Goal: Understand process/instructions: Learn how to perform a task or action

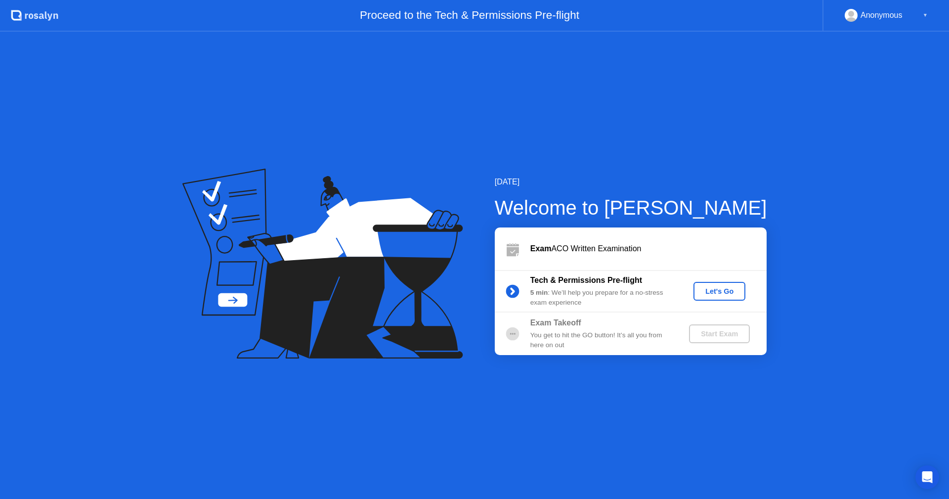
click at [733, 289] on div "Let's Go" at bounding box center [720, 291] width 44 height 8
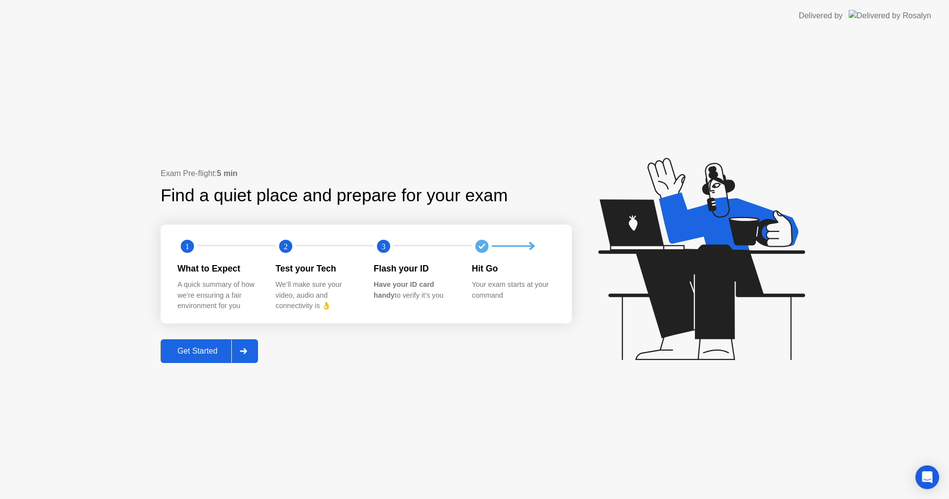
click at [207, 345] on button "Get Started" at bounding box center [209, 351] width 97 height 24
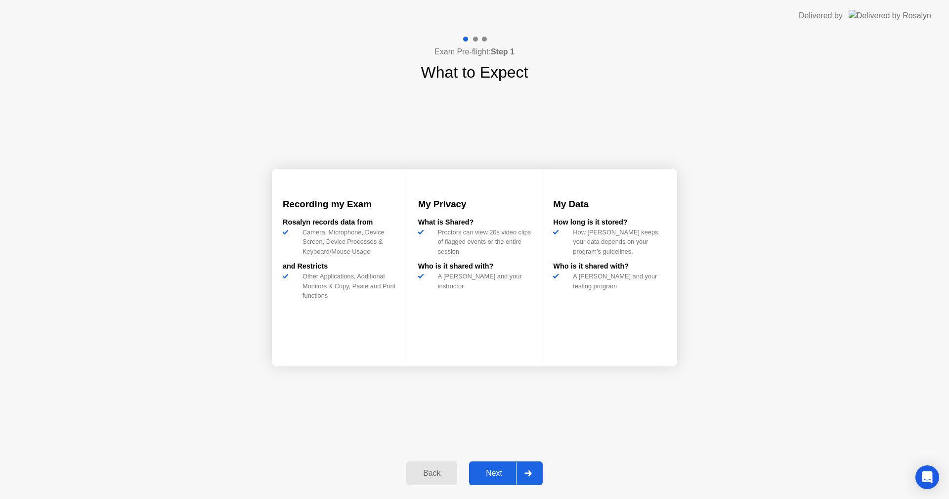
click at [493, 469] on div "Next" at bounding box center [494, 473] width 44 height 9
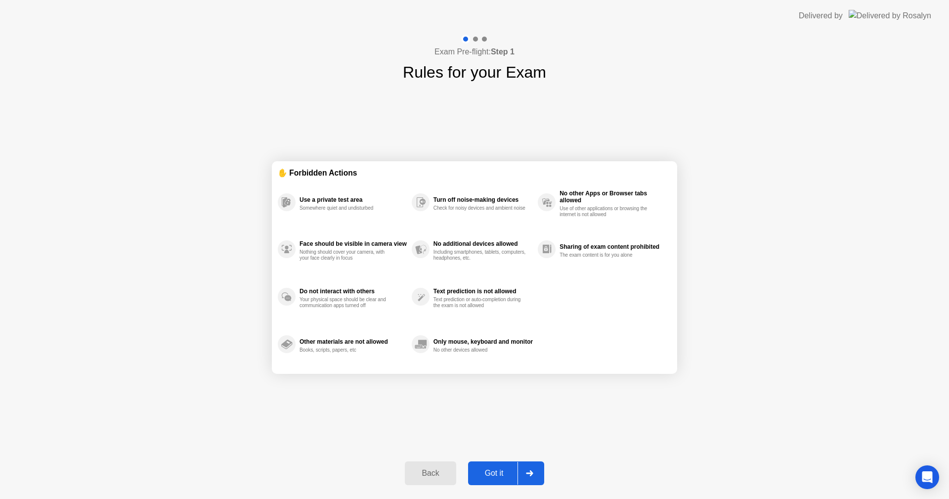
click at [493, 469] on div "Got it" at bounding box center [494, 473] width 46 height 9
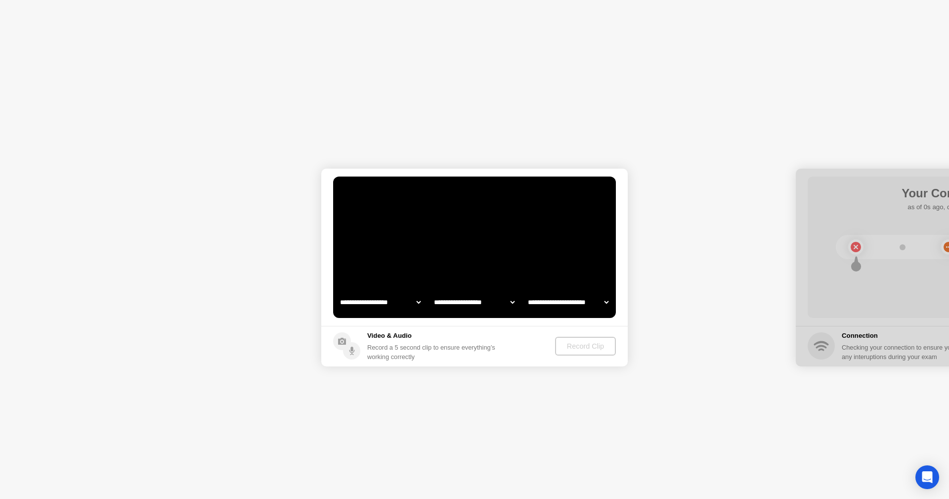
select select "**********"
select select "*******"
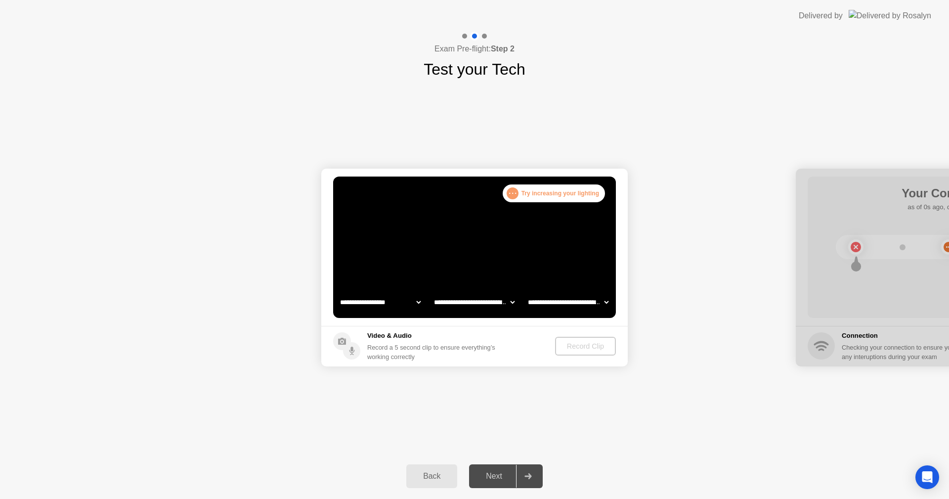
click at [439, 470] on button "Back" at bounding box center [431, 476] width 51 height 24
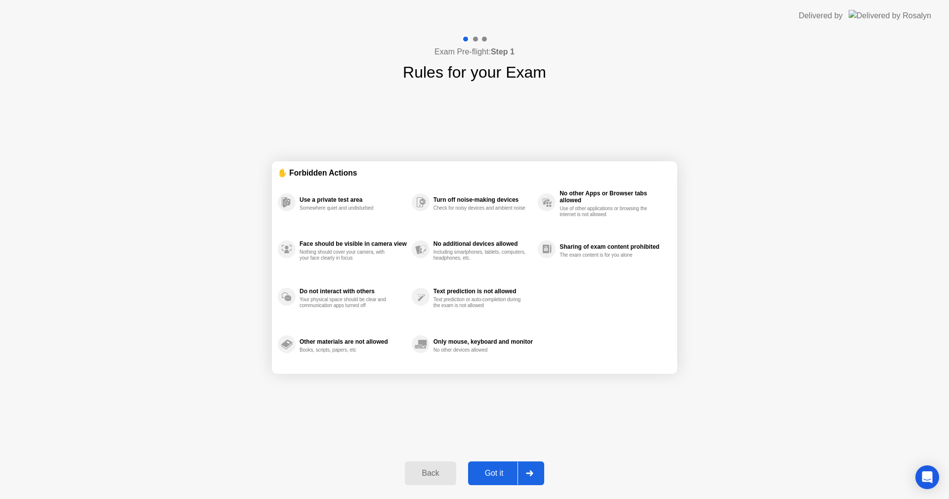
click at [511, 467] on button "Got it" at bounding box center [506, 473] width 76 height 24
select select "**********"
select select "*******"
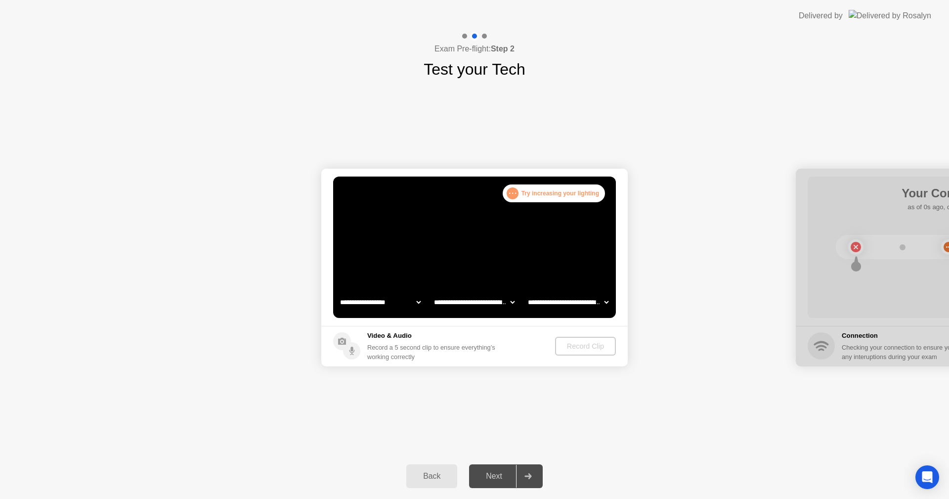
click at [418, 302] on select "**********" at bounding box center [380, 302] width 85 height 20
select select "**********"
click at [338, 292] on select "**********" at bounding box center [380, 302] width 85 height 20
click at [509, 298] on select "**********" at bounding box center [474, 302] width 85 height 20
click at [432, 292] on select "**********" at bounding box center [474, 302] width 85 height 20
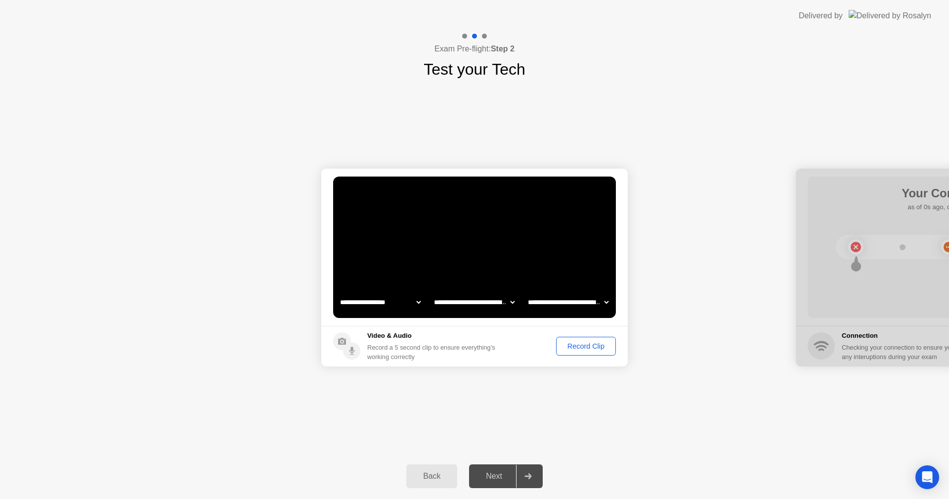
click at [585, 345] on div "Record Clip" at bounding box center [586, 346] width 53 height 8
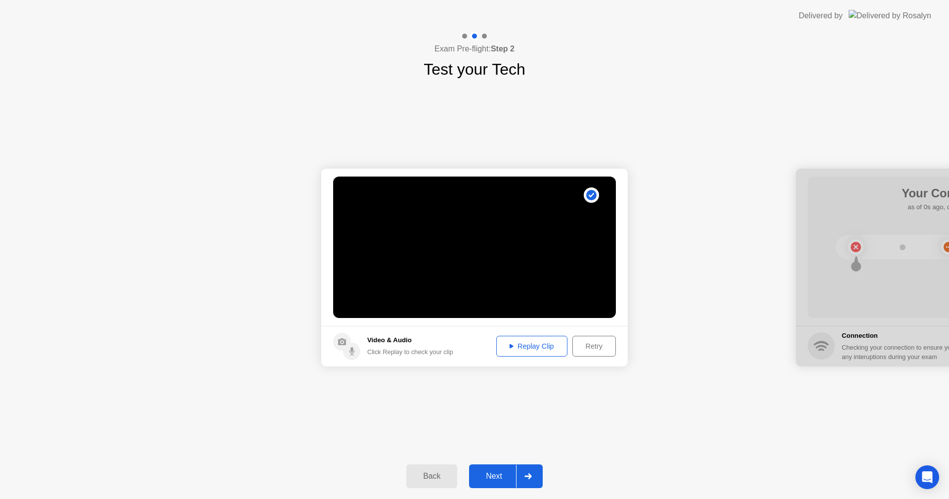
click at [532, 340] on button "Replay Clip" at bounding box center [531, 346] width 71 height 21
click at [498, 467] on button "Next" at bounding box center [506, 476] width 74 height 24
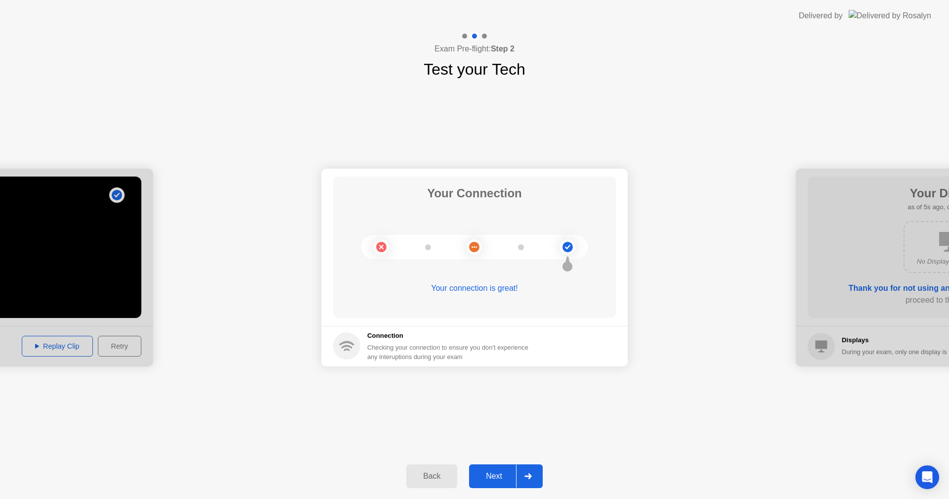
click at [494, 481] on div "Next" at bounding box center [494, 476] width 44 height 9
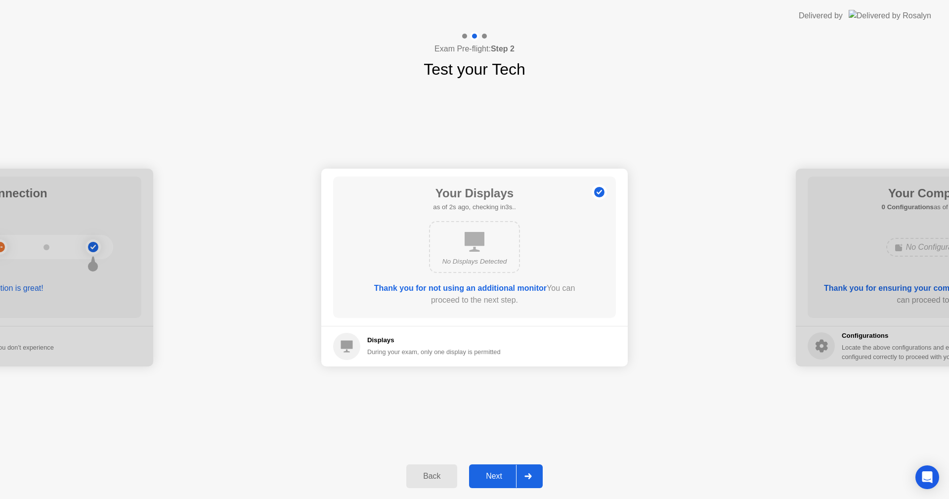
click at [494, 481] on div "Next" at bounding box center [494, 476] width 44 height 9
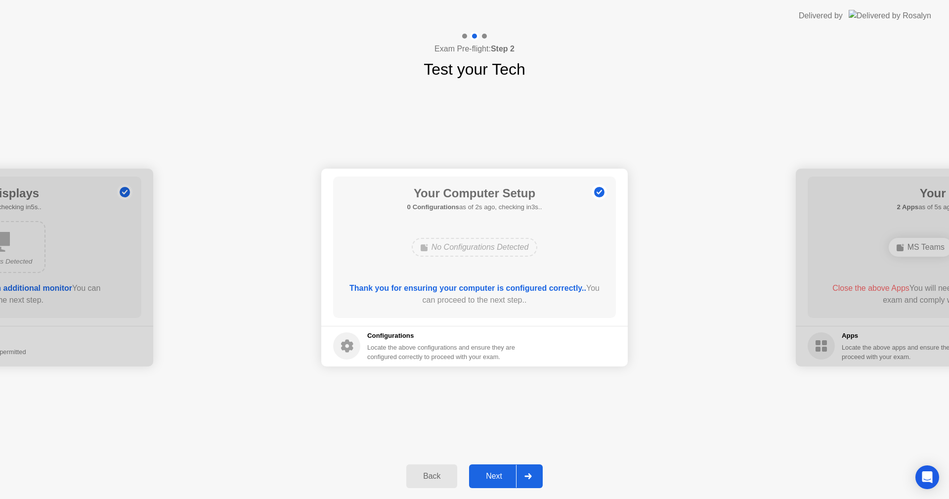
click at [494, 481] on div "Next" at bounding box center [494, 476] width 44 height 9
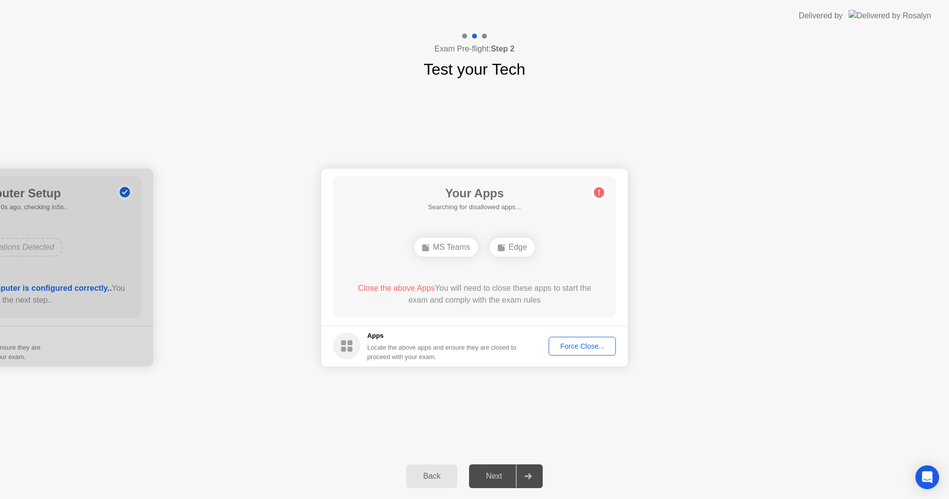
click at [599, 348] on div "Force Close..." at bounding box center [582, 346] width 60 height 8
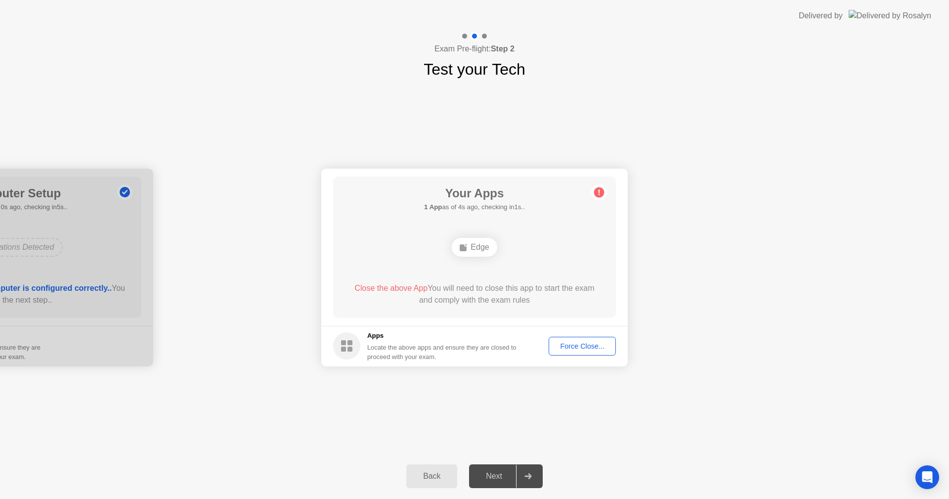
click at [604, 348] on div "Force Close..." at bounding box center [582, 346] width 60 height 8
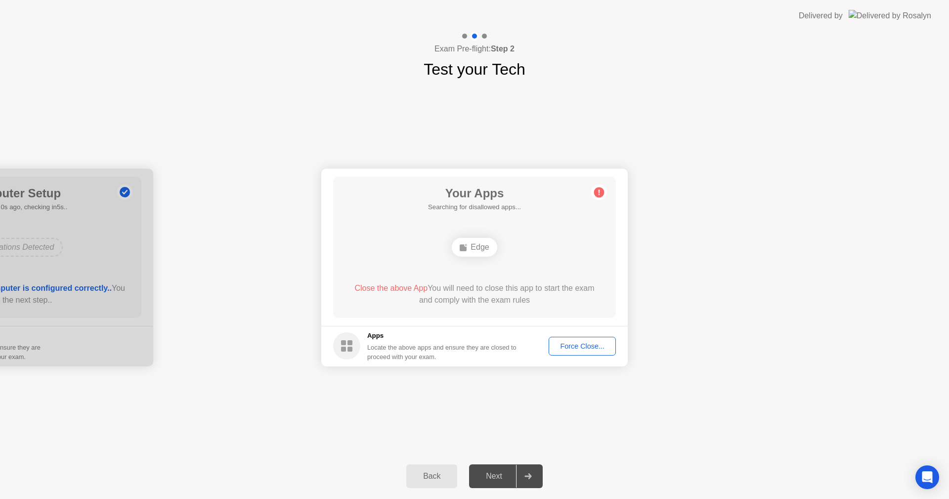
click at [365, 460] on div "Back Next" at bounding box center [474, 475] width 949 height 45
click at [479, 254] on div "Edge" at bounding box center [474, 247] width 45 height 19
click at [585, 345] on div "Force Close..." at bounding box center [582, 346] width 60 height 8
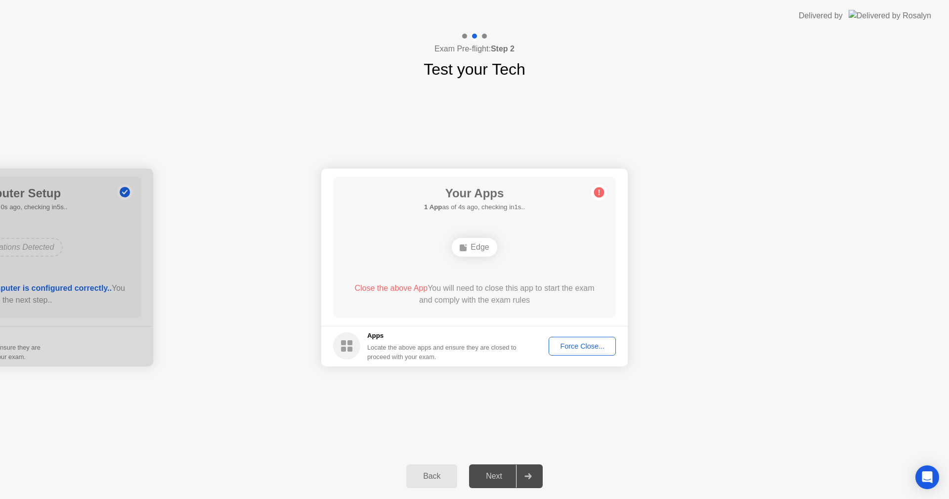
click at [527, 470] on div at bounding box center [528, 476] width 24 height 23
click at [444, 469] on button "Back" at bounding box center [431, 476] width 51 height 24
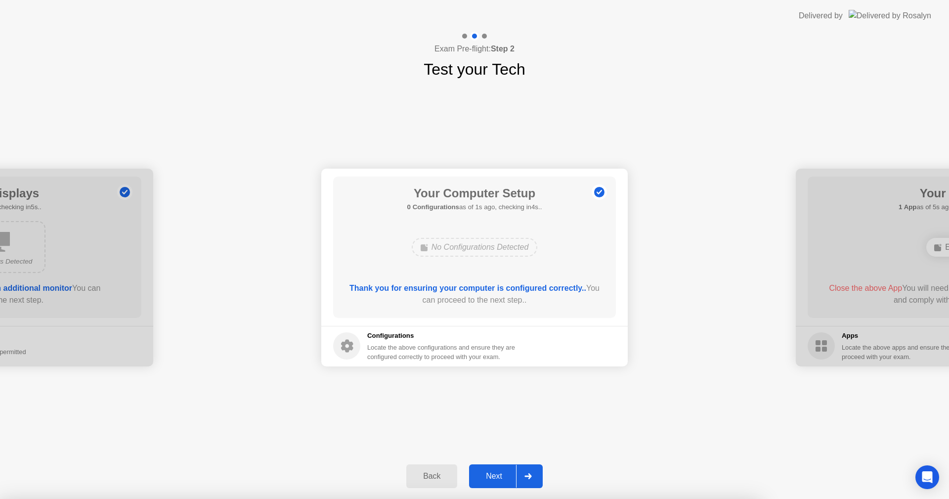
click at [506, 498] on div at bounding box center [474, 499] width 949 height 0
click at [527, 498] on div at bounding box center [474, 499] width 949 height 0
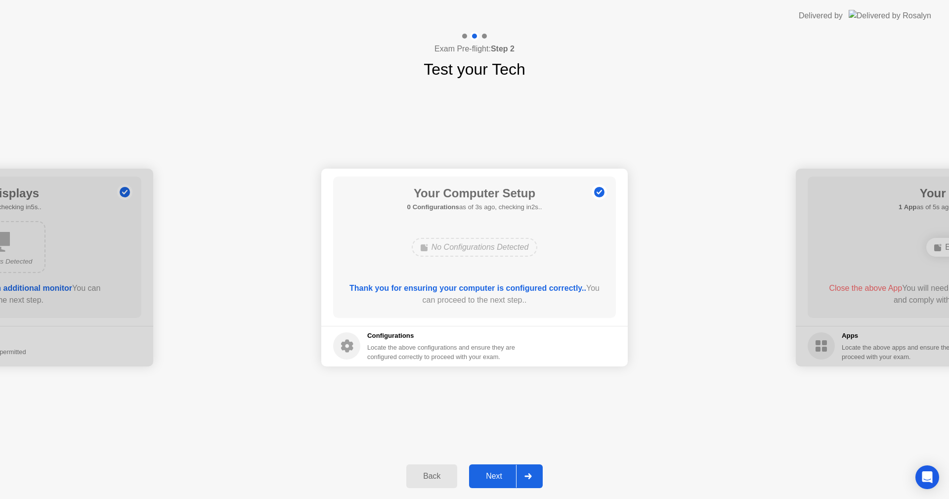
click at [529, 468] on div at bounding box center [528, 476] width 24 height 23
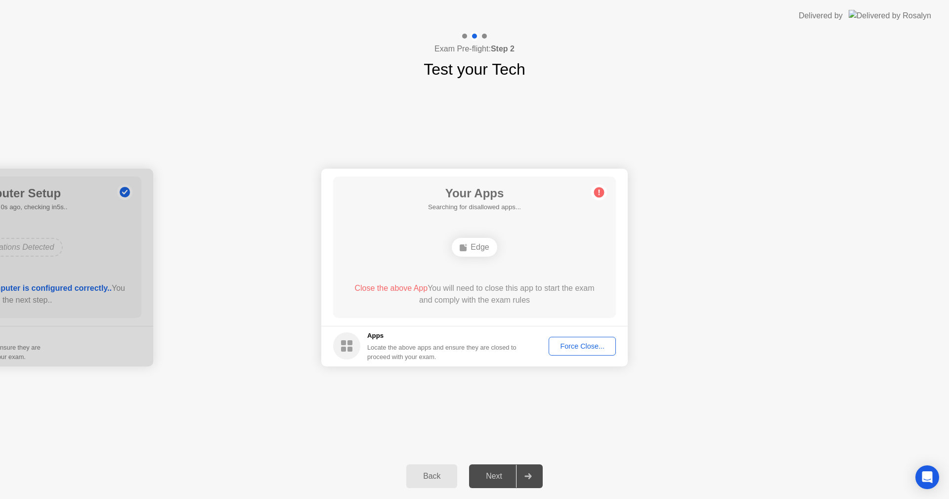
click at [589, 350] on div "Force Close..." at bounding box center [582, 346] width 60 height 8
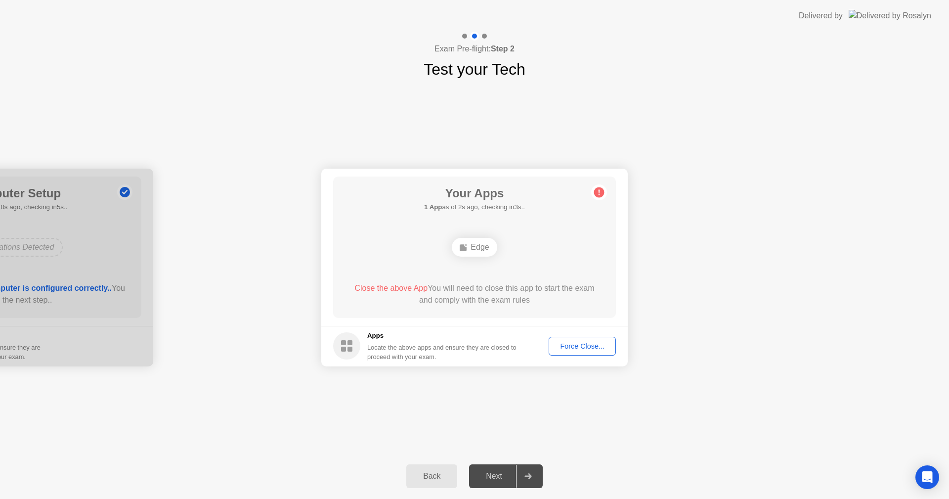
click at [486, 248] on div "Edge" at bounding box center [474, 247] width 45 height 19
click at [591, 353] on button "Force Close..." at bounding box center [582, 346] width 67 height 19
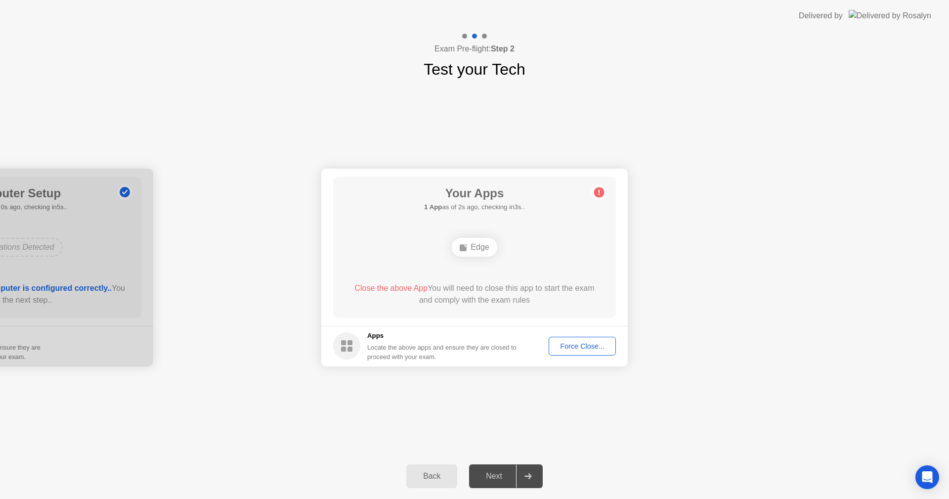
click at [585, 348] on div "Force Close..." at bounding box center [582, 346] width 60 height 8
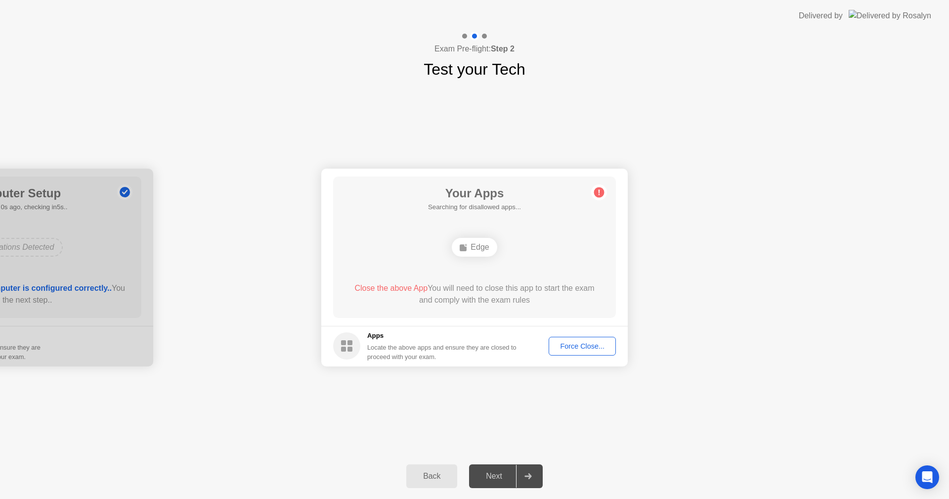
click at [431, 472] on div "Back" at bounding box center [431, 476] width 45 height 9
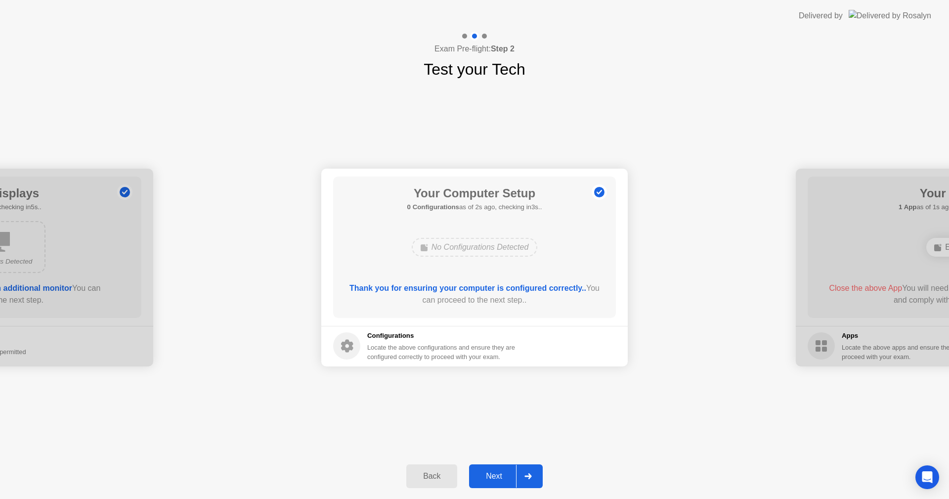
click at [490, 476] on div "Next" at bounding box center [494, 476] width 44 height 9
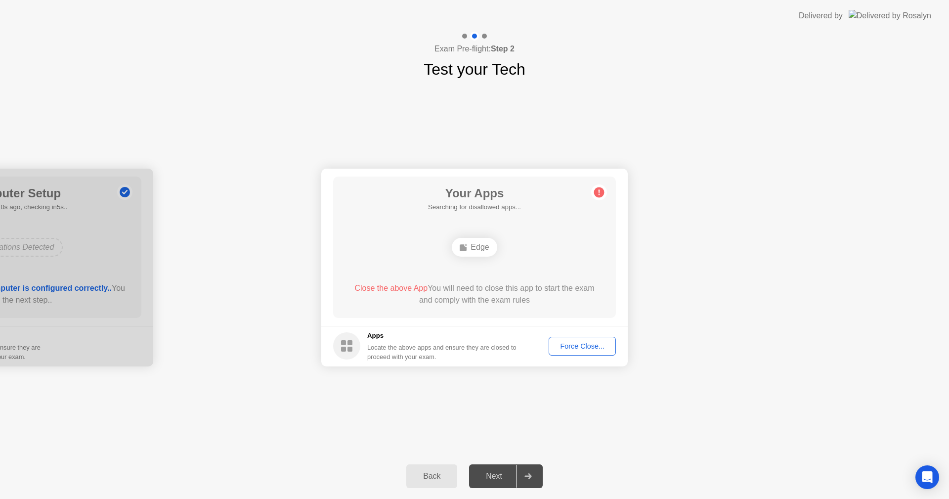
click at [410, 287] on span "Close the above App" at bounding box center [391, 288] width 73 height 8
click at [587, 350] on div "Force Close..." at bounding box center [582, 346] width 60 height 8
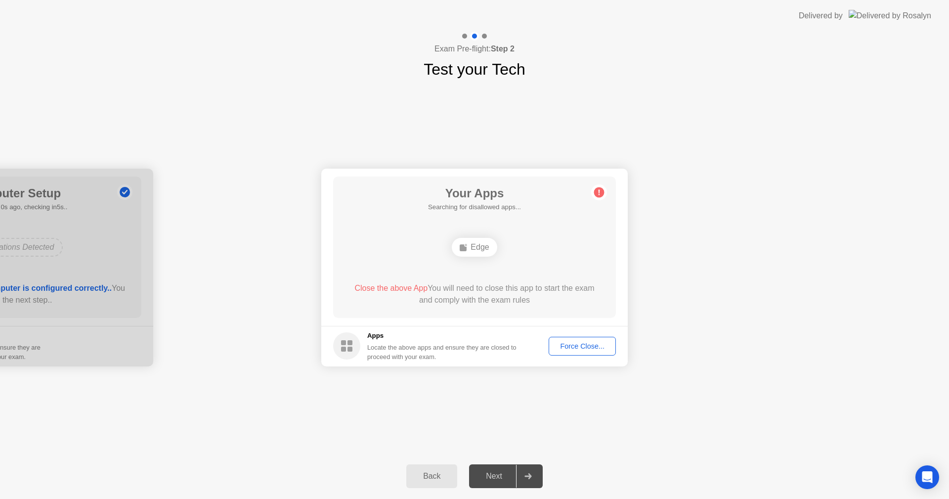
click at [602, 339] on button "Force Close..." at bounding box center [582, 346] width 67 height 19
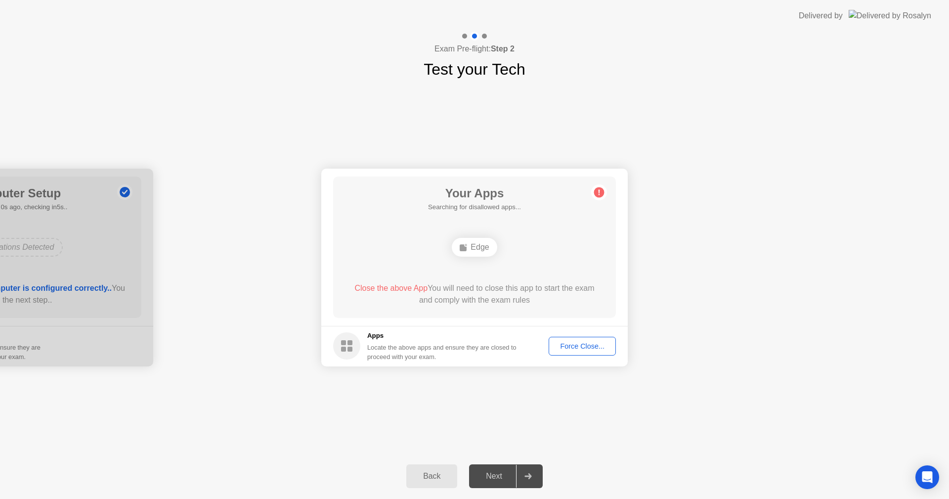
click at [594, 195] on icon at bounding box center [599, 192] width 16 height 16
click at [580, 336] on footer "Apps Locate the above apps and ensure they are closed to proceed with your exam…" at bounding box center [474, 346] width 307 height 41
click at [575, 346] on div "Force Close..." at bounding box center [582, 346] width 60 height 8
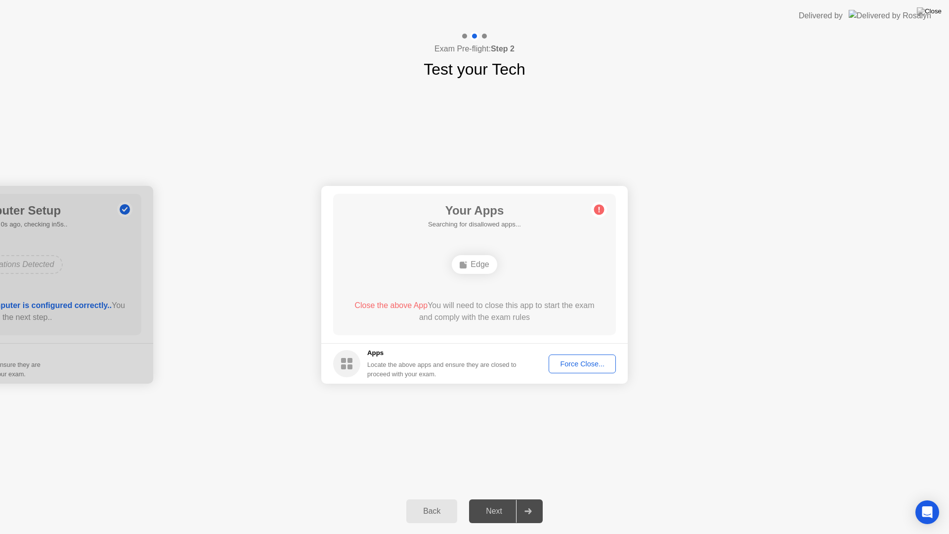
drag, startPoint x: 770, startPoint y: 446, endPoint x: 834, endPoint y: 220, distance: 235.0
click at [834, 220] on div "**********" at bounding box center [474, 284] width 949 height 407
click at [765, 498] on div "Back Next" at bounding box center [474, 511] width 949 height 45
click at [933, 11] on img at bounding box center [929, 11] width 25 height 8
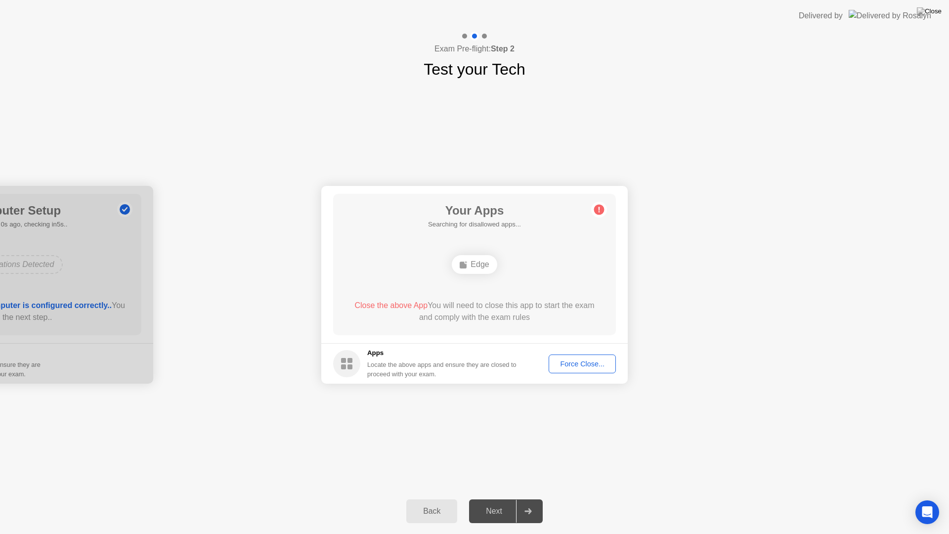
click at [508, 498] on div "Next" at bounding box center [494, 511] width 44 height 9
click at [578, 362] on div "Force Close..." at bounding box center [582, 364] width 60 height 8
click at [118, 285] on div at bounding box center [0, 285] width 307 height 198
click at [929, 498] on icon "Open Intercom Messenger" at bounding box center [927, 512] width 11 height 13
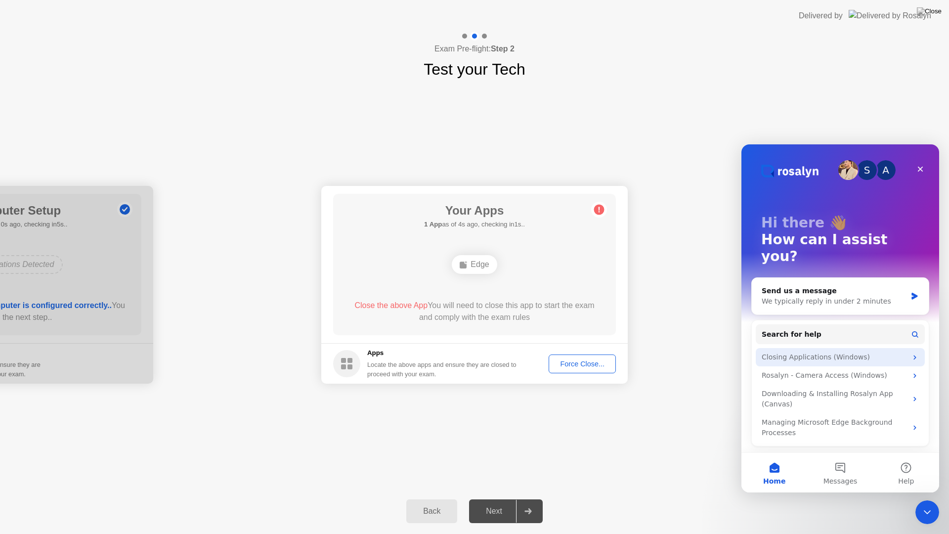
click at [912, 354] on icon "Intercom messenger" at bounding box center [915, 358] width 8 height 8
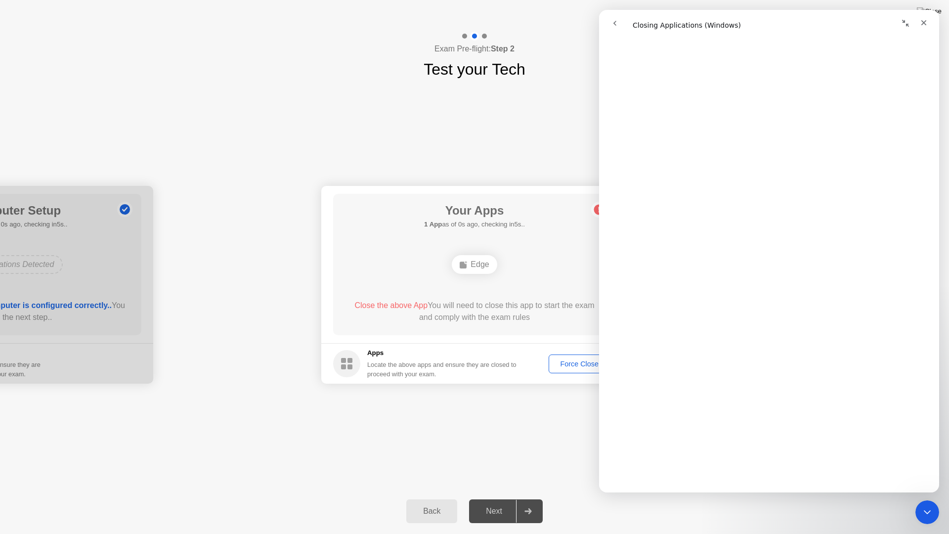
scroll to position [340, 0]
click at [391, 311] on div "Close the above App You will need to close this app to start the exam and compl…" at bounding box center [475, 312] width 255 height 24
click at [931, 22] on div "Close" at bounding box center [924, 23] width 18 height 18
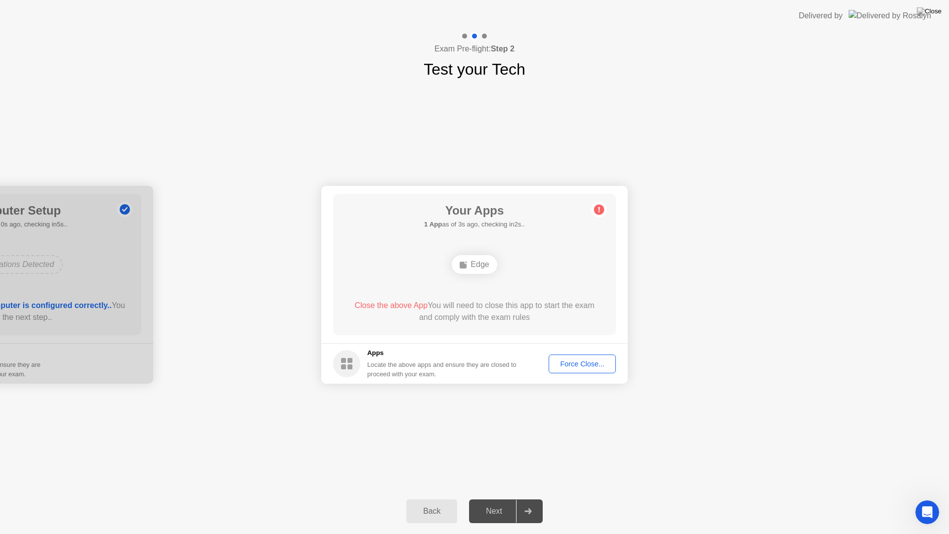
scroll to position [0, 0]
click at [938, 11] on img at bounding box center [929, 11] width 25 height 8
